Goal: Information Seeking & Learning: Find specific page/section

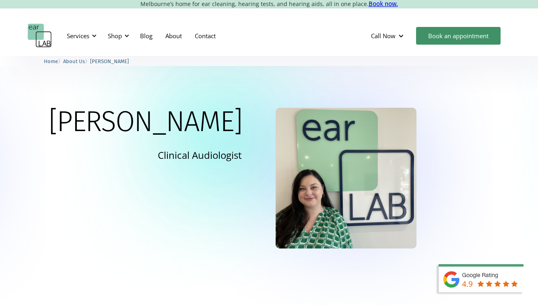
click at [75, 61] on span "About Us" at bounding box center [74, 61] width 22 height 6
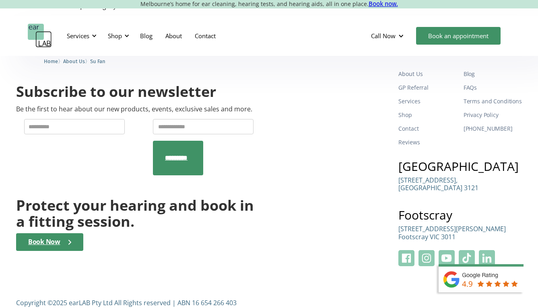
scroll to position [382, 0]
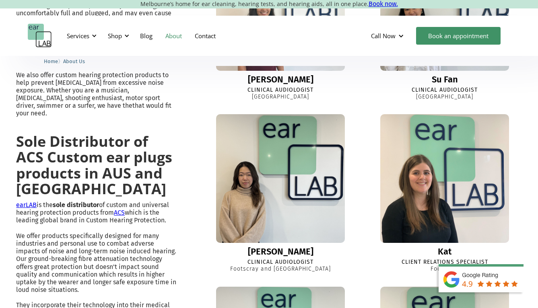
scroll to position [554, 0]
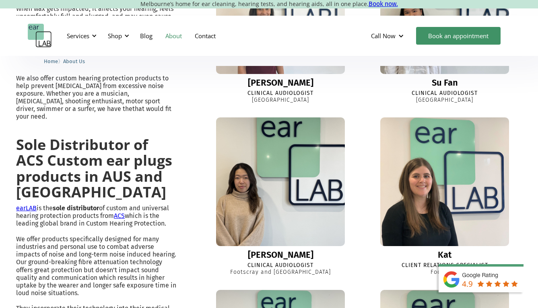
click at [251, 167] on img at bounding box center [281, 182] width 142 height 142
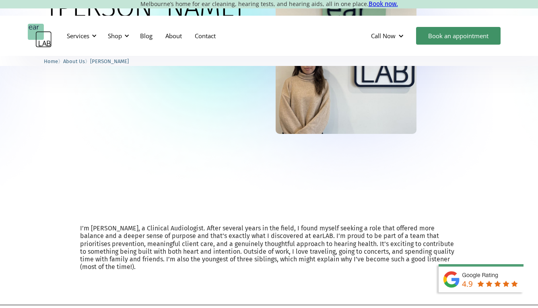
scroll to position [8, 0]
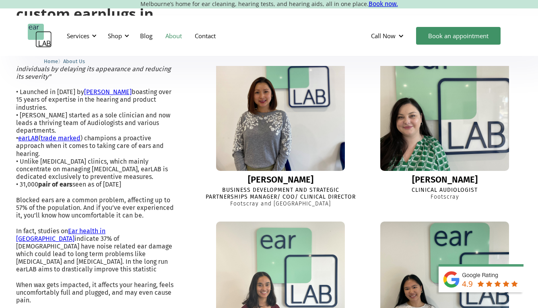
scroll to position [277, 0]
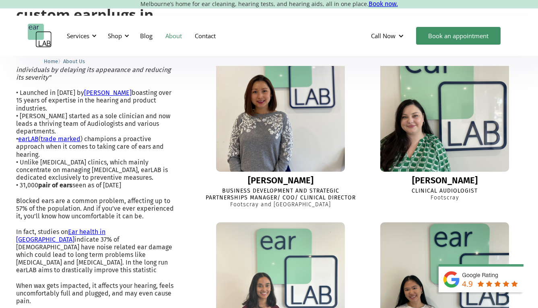
click at [328, 133] on img at bounding box center [281, 108] width 142 height 142
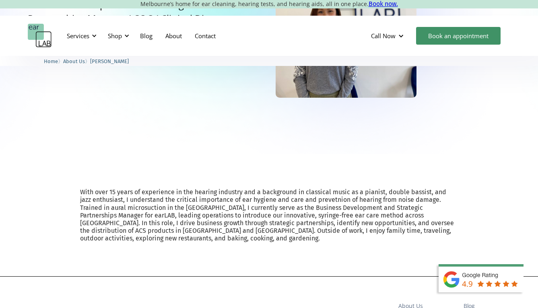
scroll to position [151, 0]
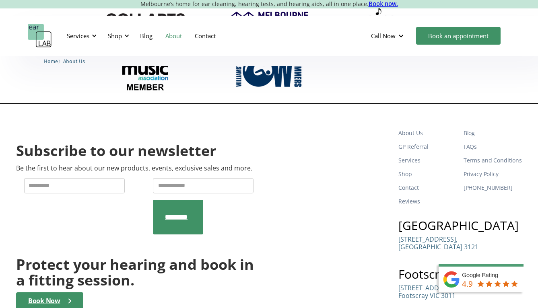
scroll to position [1199, 0]
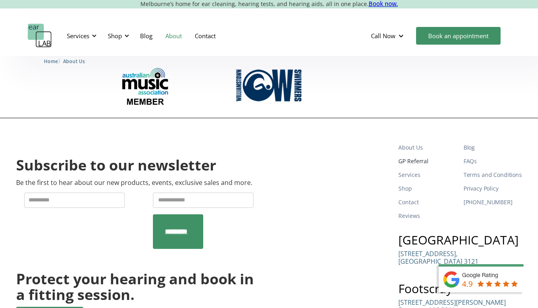
click at [420, 155] on link "GP Referral" at bounding box center [428, 162] width 58 height 14
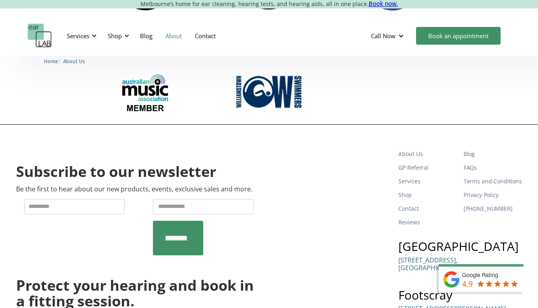
scroll to position [1193, 0]
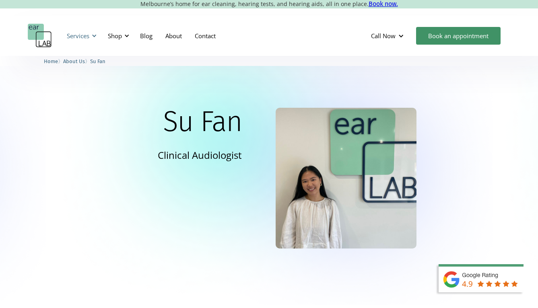
scroll to position [187, 0]
